Goal: Task Accomplishment & Management: Manage account settings

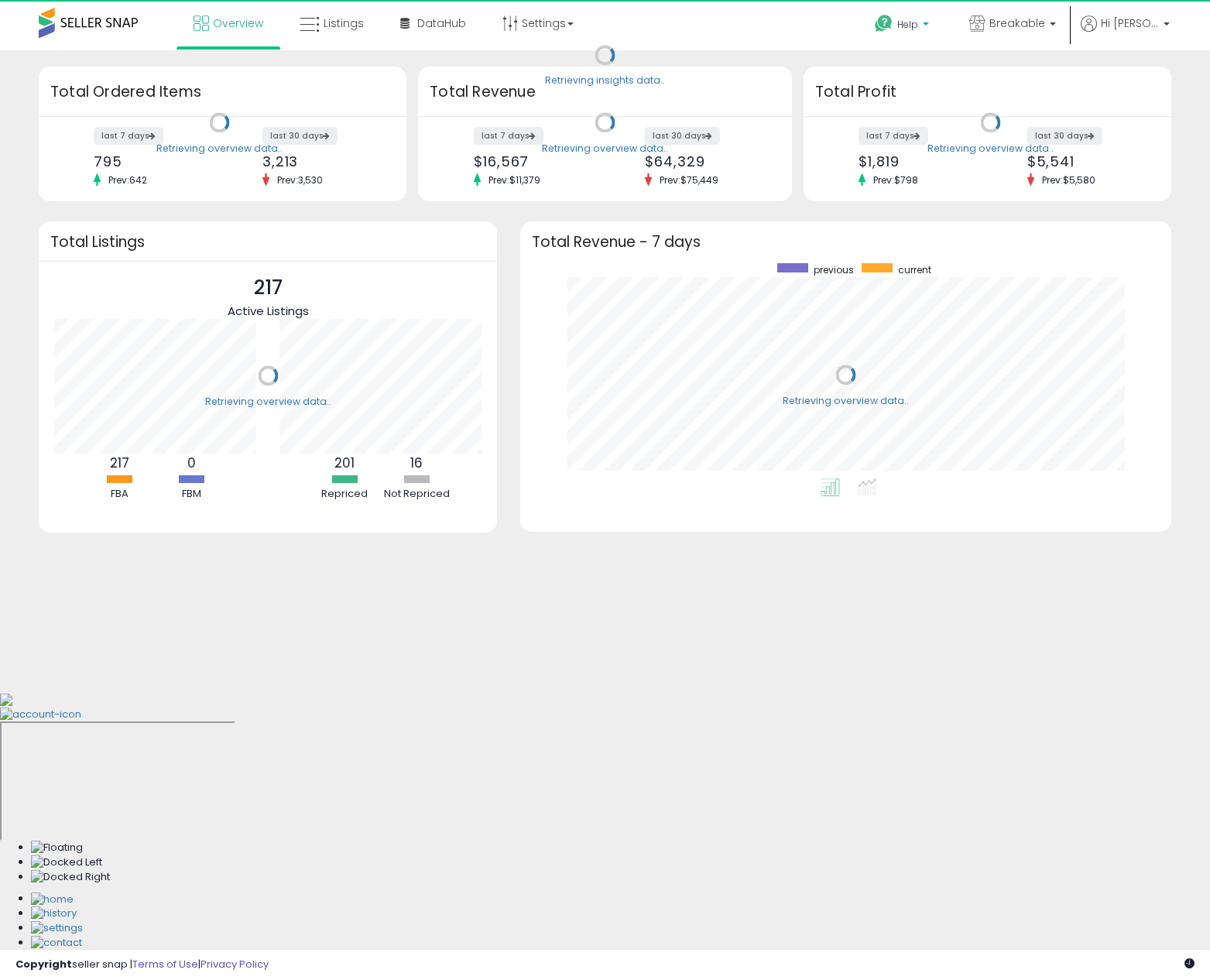
scroll to position [216, 621]
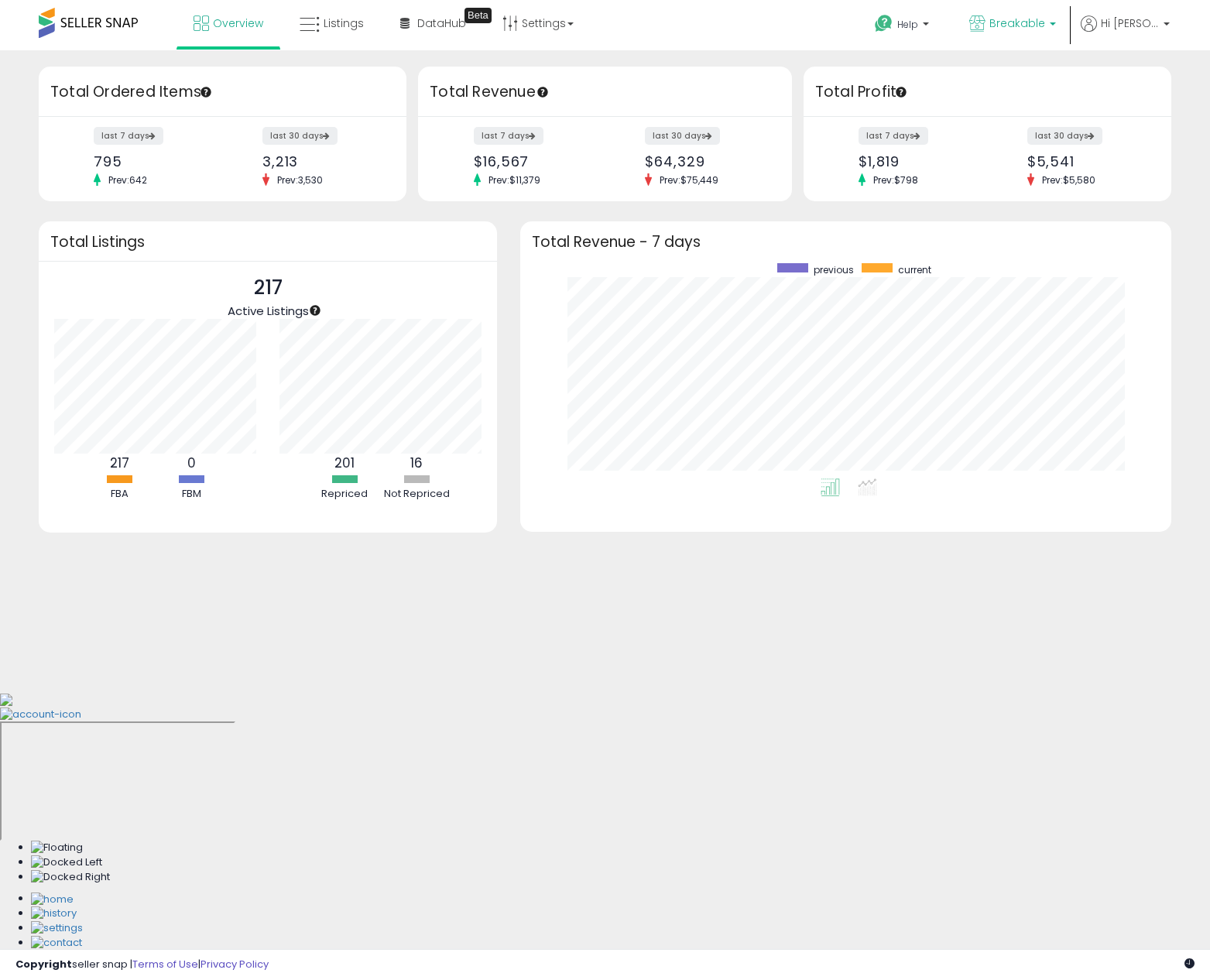
click at [967, 16] on link "Breakable" at bounding box center [1013, 25] width 110 height 51
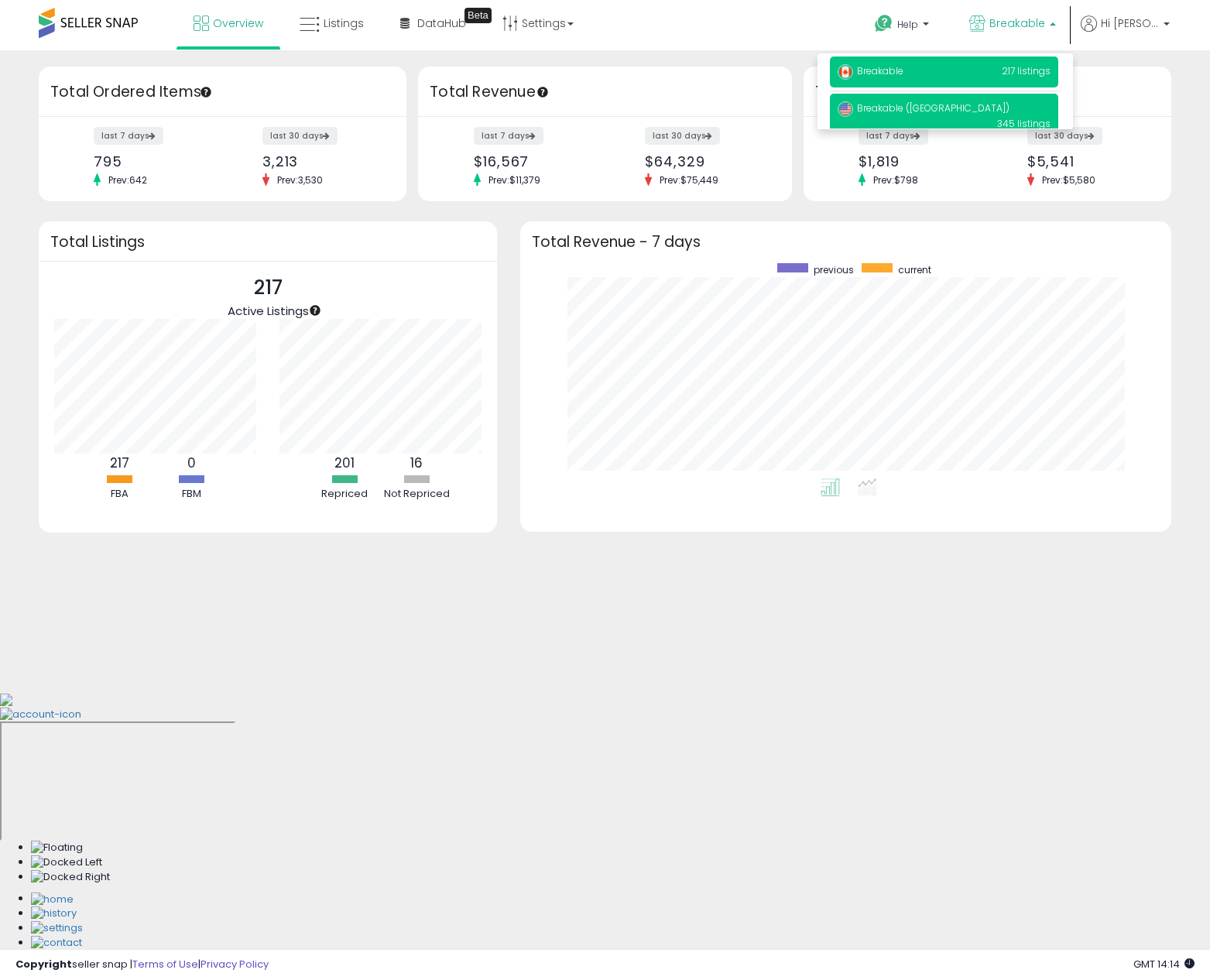
click at [992, 104] on p "Breakable (US) 345 listings" at bounding box center [944, 115] width 228 height 44
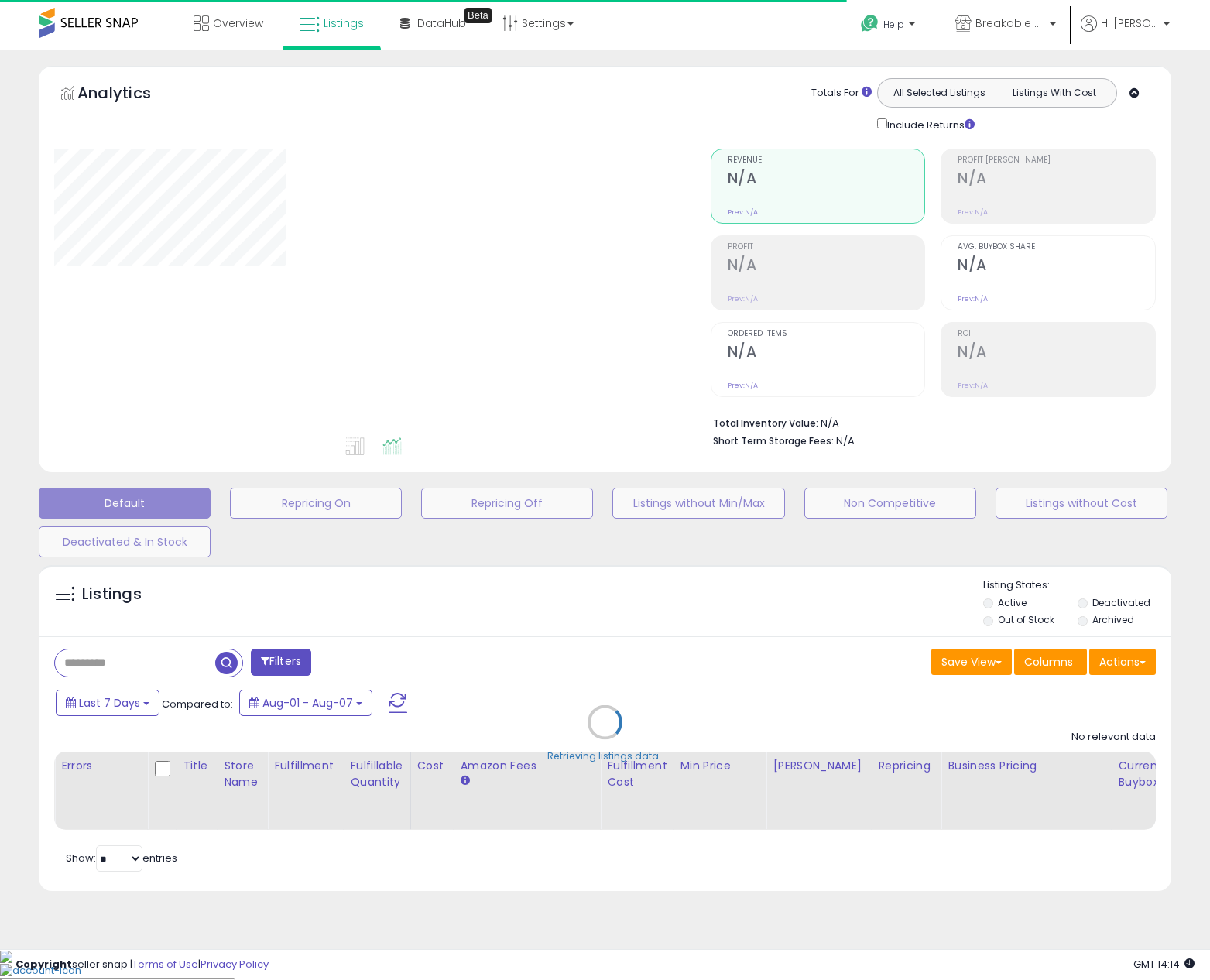
click at [164, 660] on div "Retrieving listings data.." at bounding box center [605, 733] width 1156 height 353
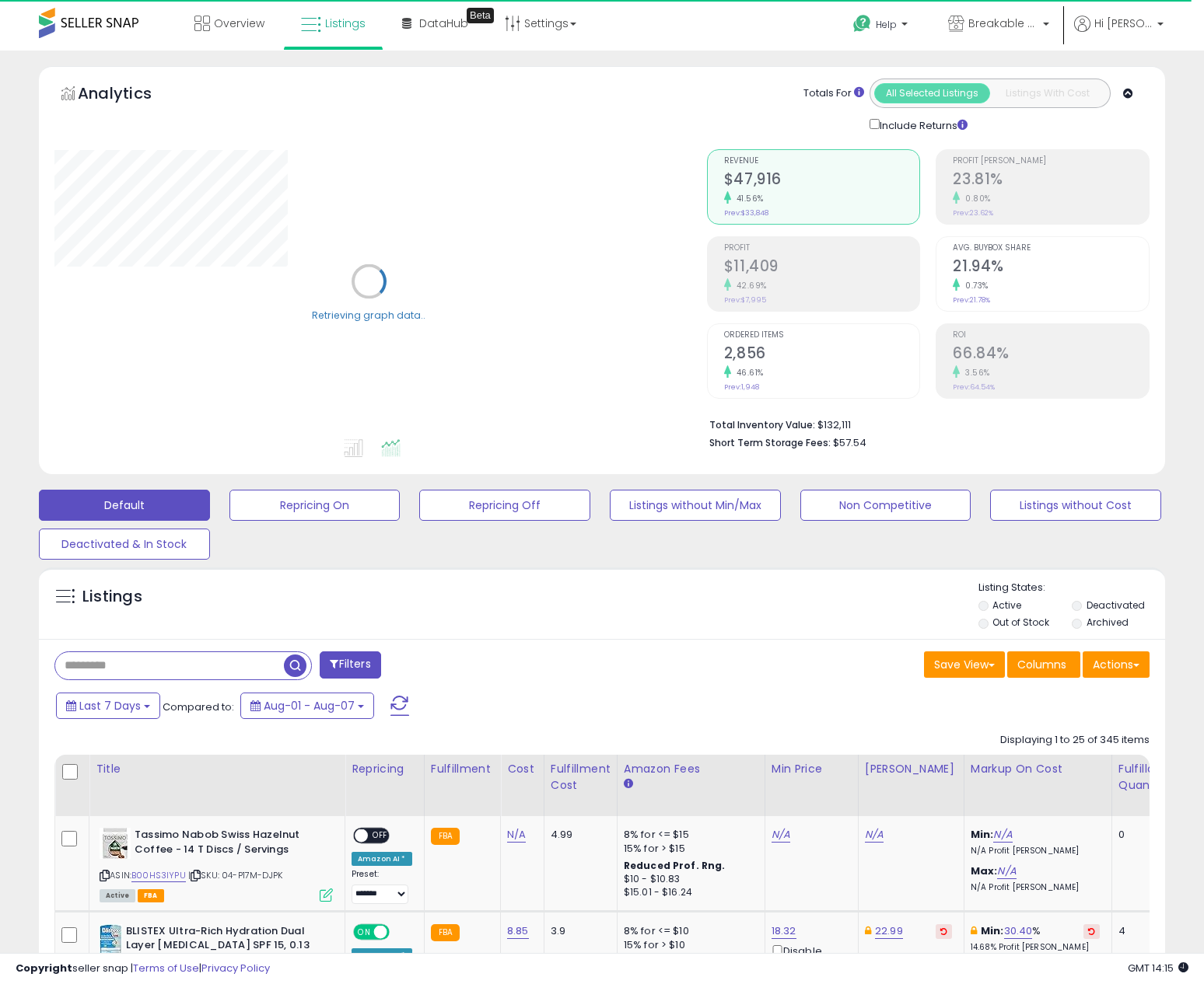
click at [154, 663] on input "text" at bounding box center [169, 666] width 228 height 27
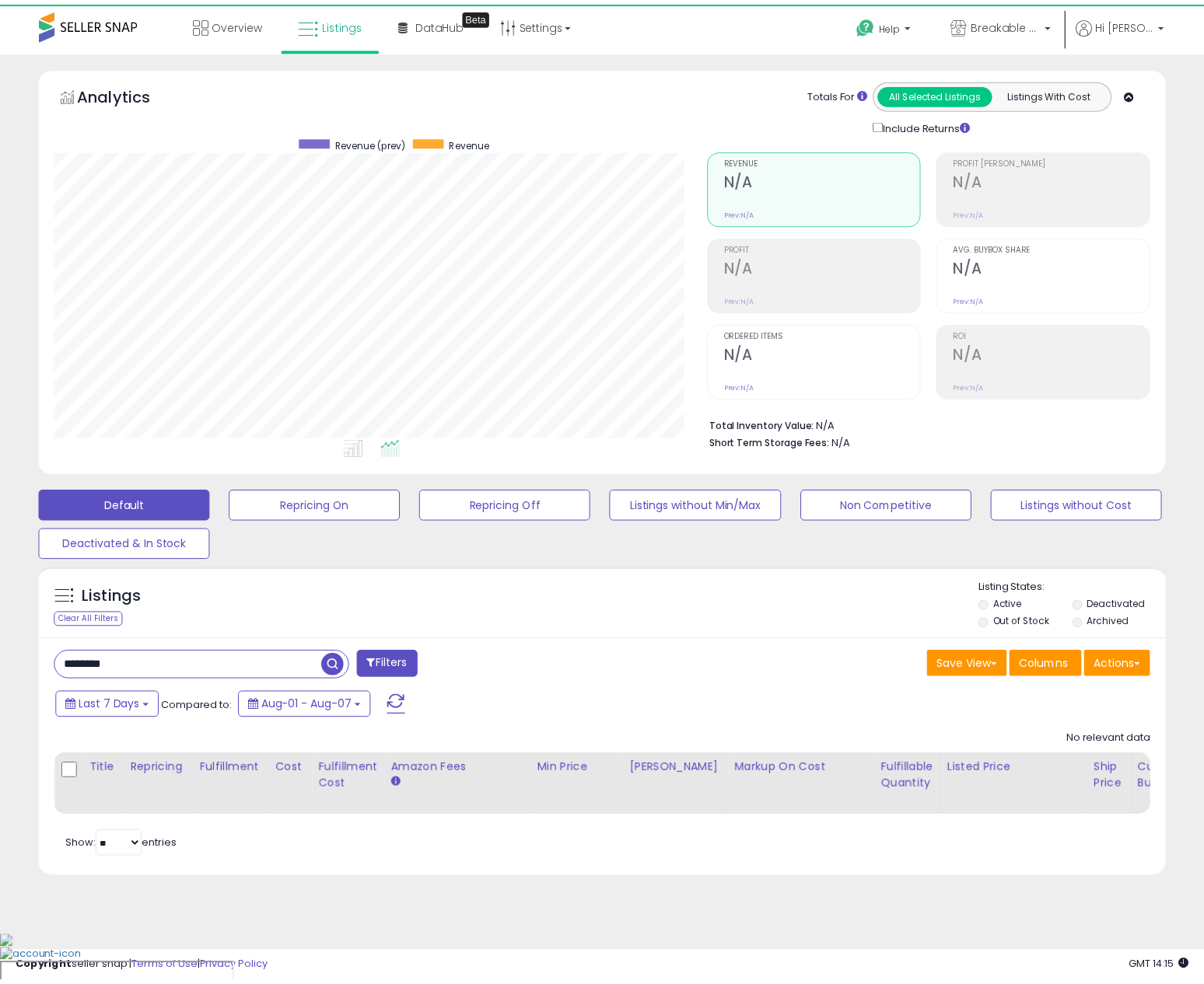
scroll to position [319, 659]
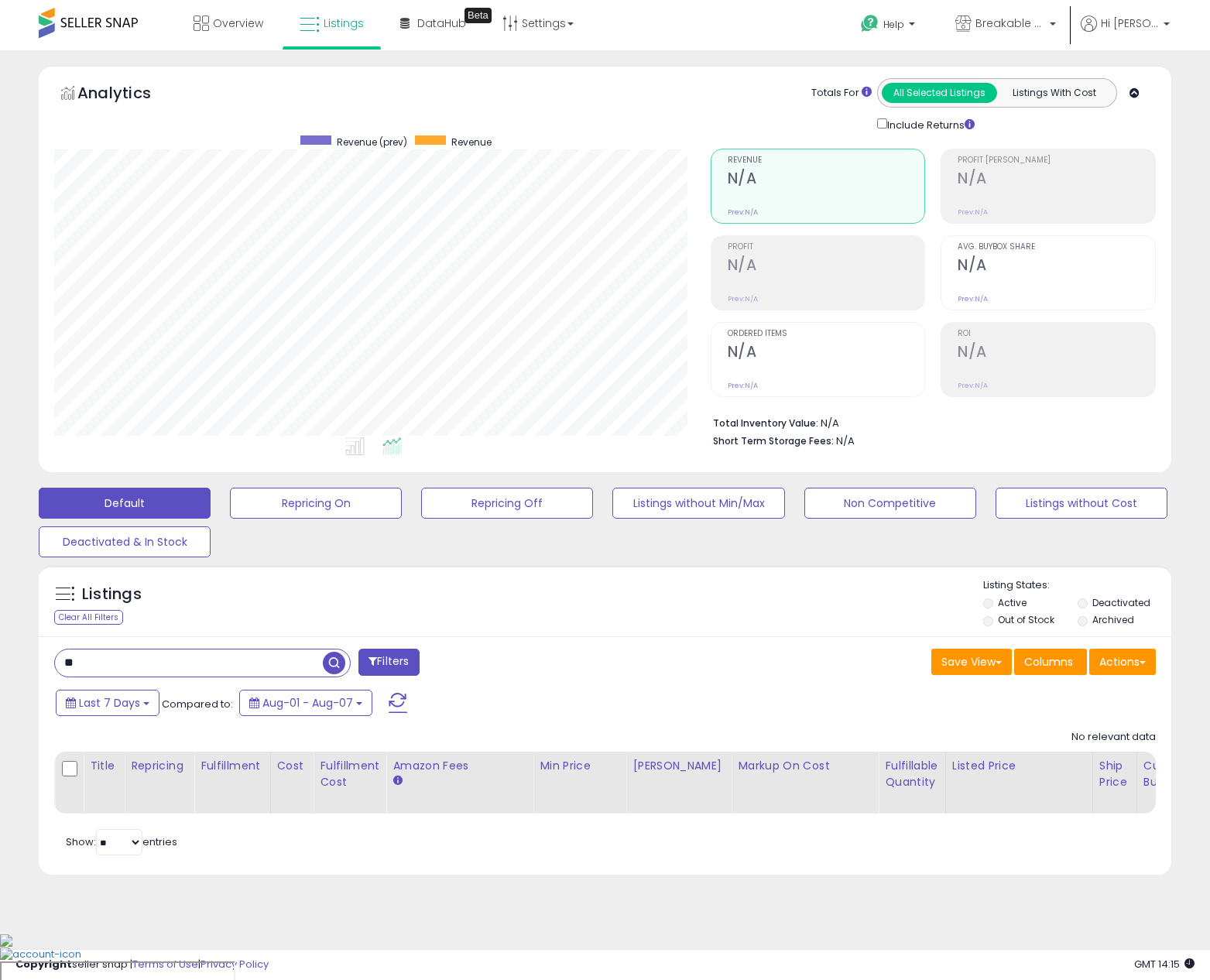
type input "*"
type input "********"
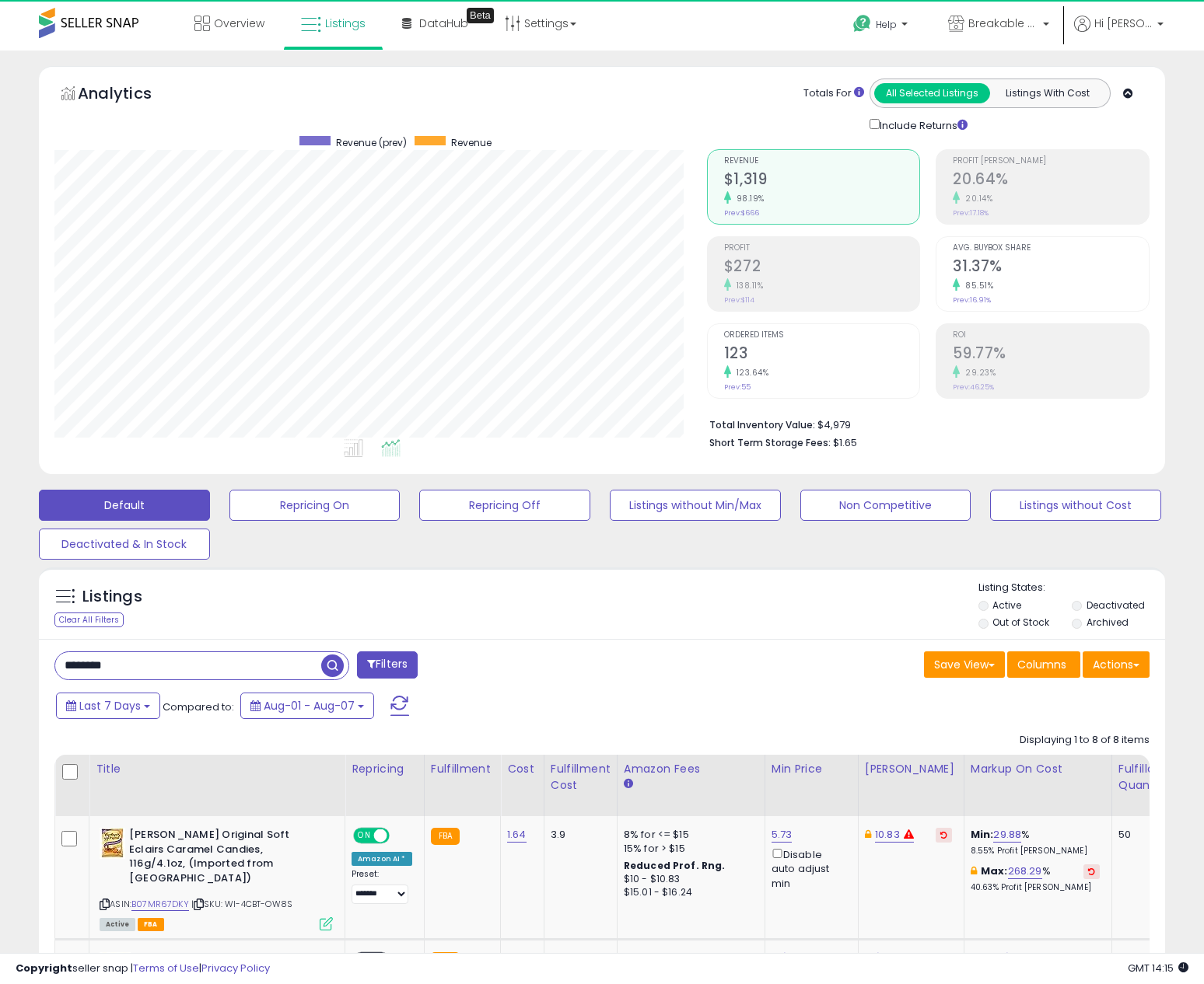
scroll to position [319, 653]
drag, startPoint x: 605, startPoint y: 669, endPoint x: 566, endPoint y: 655, distance: 41.4
click at [605, 668] on div "Save View Save As New View Update Current View Columns Actions Import Export Vi…" at bounding box center [881, 667] width 559 height 30
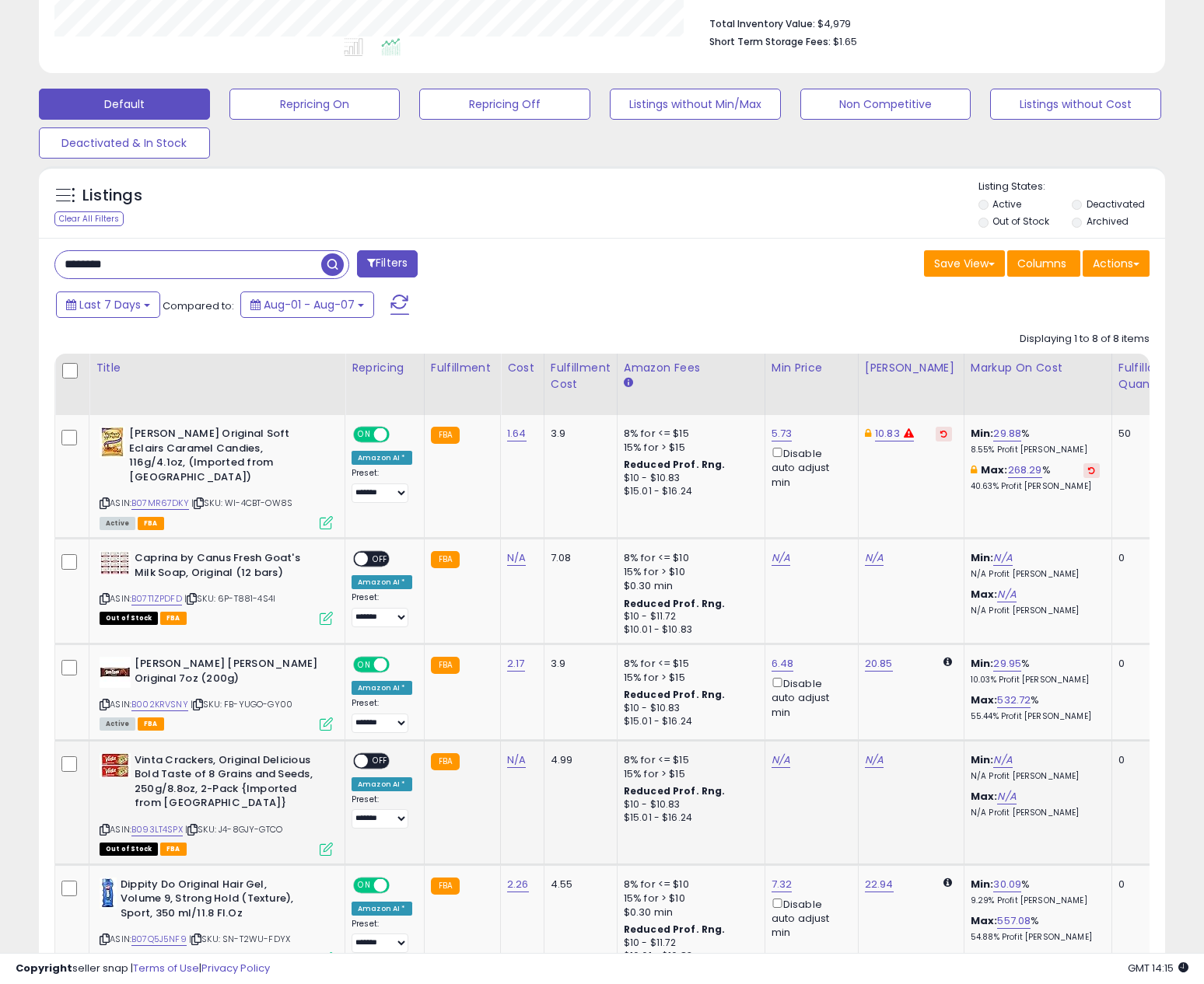
scroll to position [544, 0]
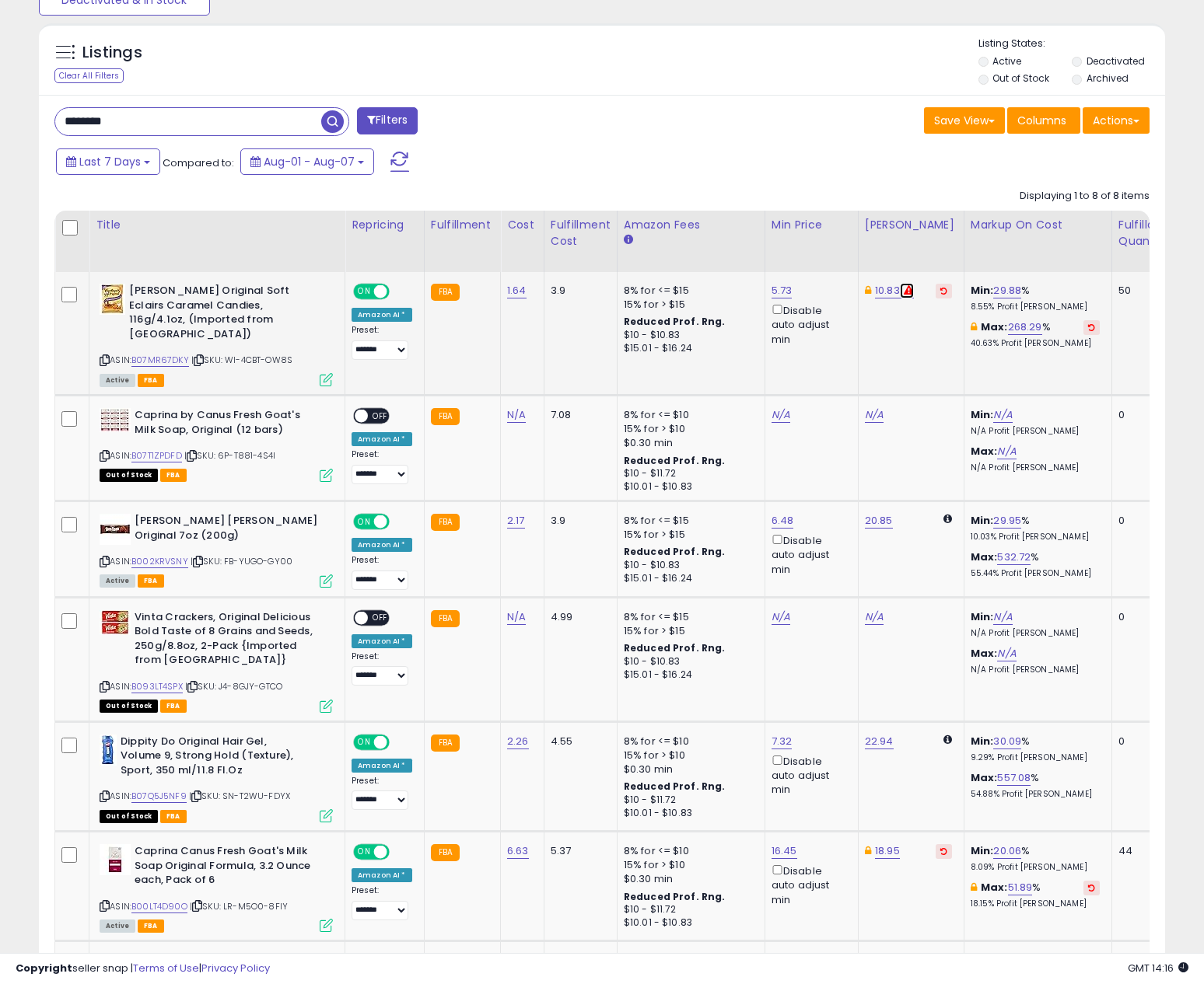
click at [904, 295] on icon at bounding box center [909, 291] width 10 height 10
click at [876, 293] on link "10.83" at bounding box center [887, 291] width 25 height 15
drag, startPoint x: 670, startPoint y: 227, endPoint x: 489, endPoint y: 234, distance: 181.1
type input "****"
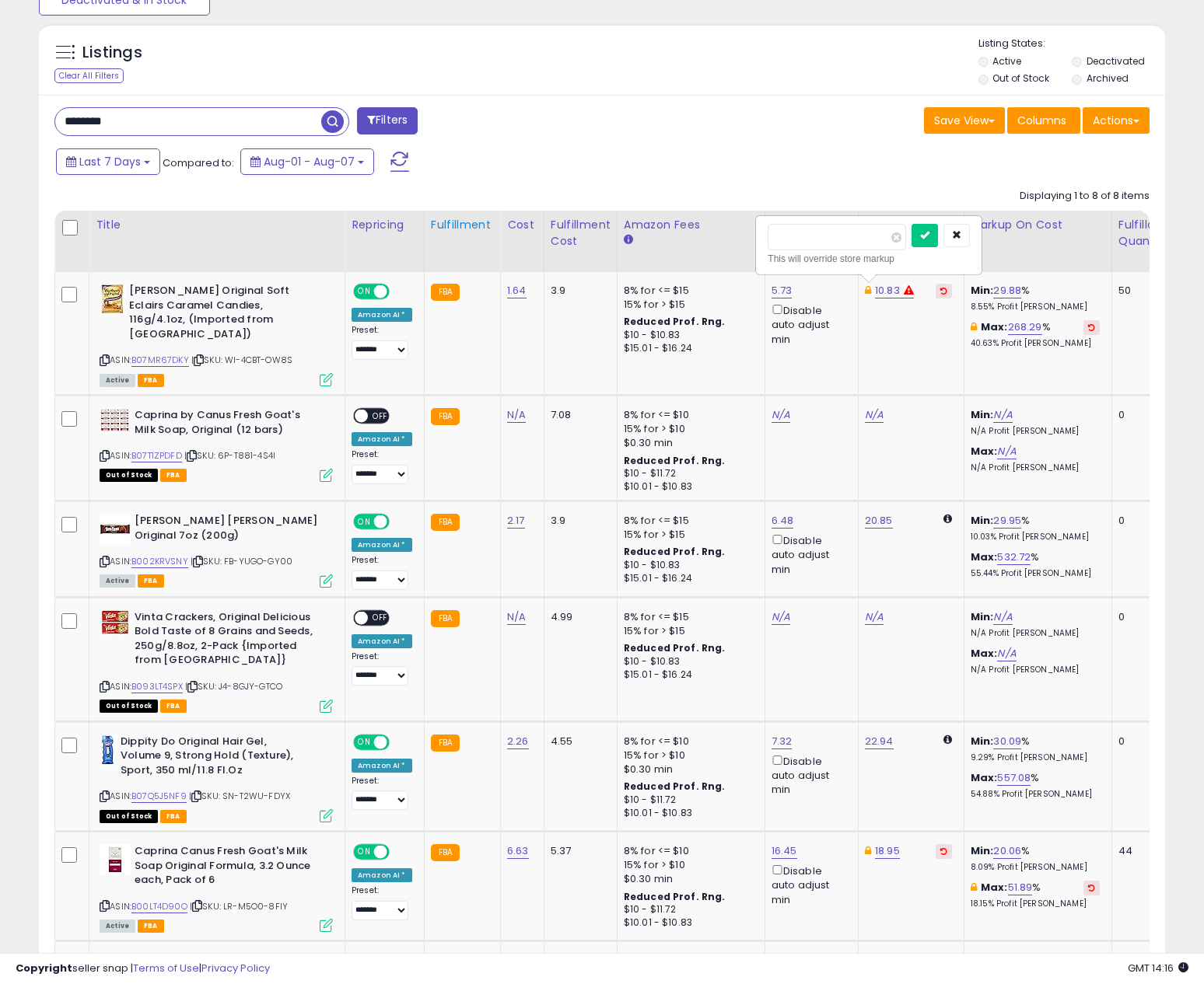
click button "submit" at bounding box center [924, 236] width 26 height 24
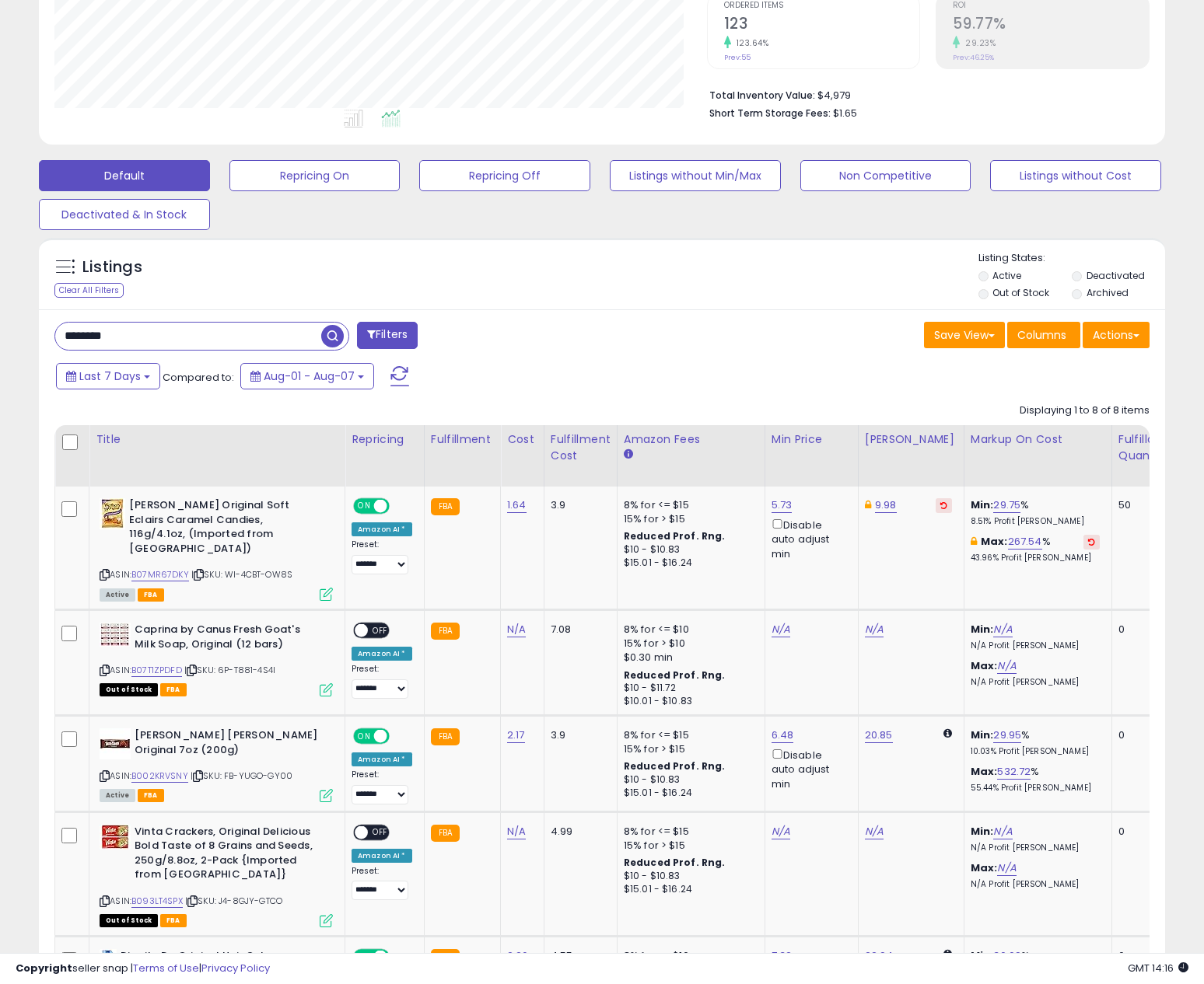
scroll to position [0, 0]
